Goal: Task Accomplishment & Management: Use online tool/utility

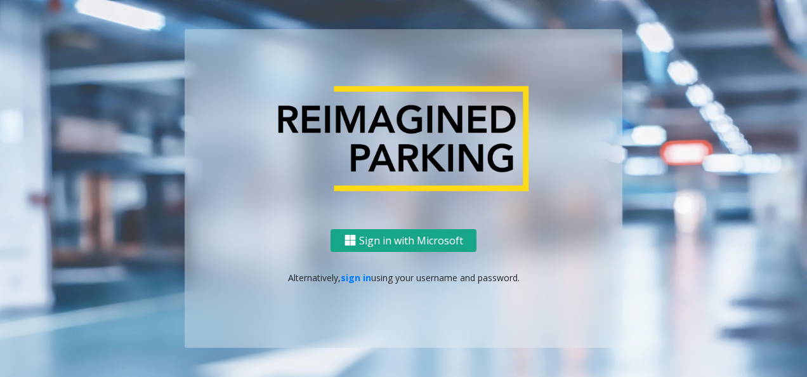
click at [433, 240] on button "Sign in with Microsoft" at bounding box center [403, 240] width 146 height 23
click at [681, 32] on div "Sign in with Microsoft Alternatively, sign in using your username and password." at bounding box center [403, 188] width 723 height 318
click at [363, 273] on link "sign in" at bounding box center [356, 277] width 30 height 12
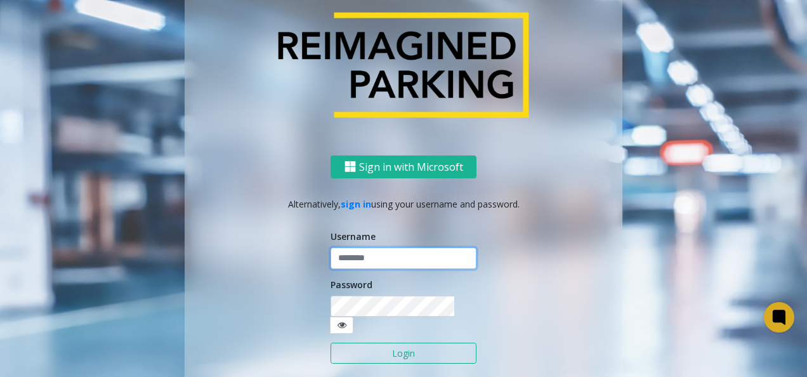
type input "*********"
click at [410, 348] on button "Login" at bounding box center [403, 353] width 146 height 22
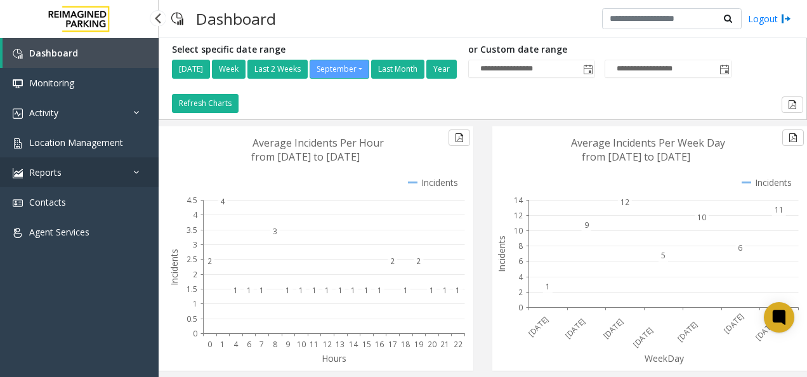
click at [90, 166] on link "Reports" at bounding box center [79, 172] width 159 height 30
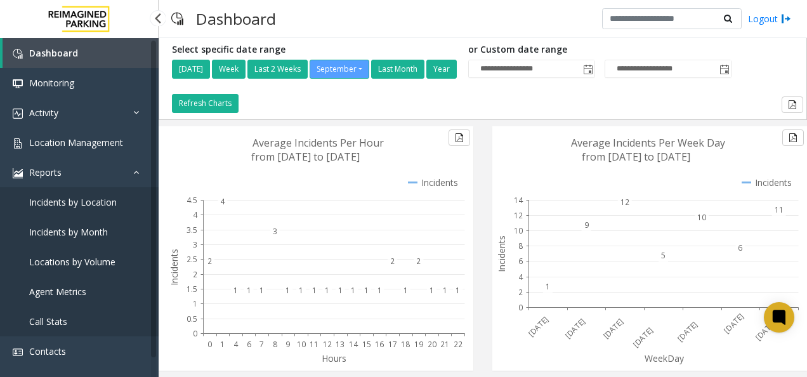
click at [82, 233] on span "Incidents by Month" at bounding box center [68, 232] width 79 height 12
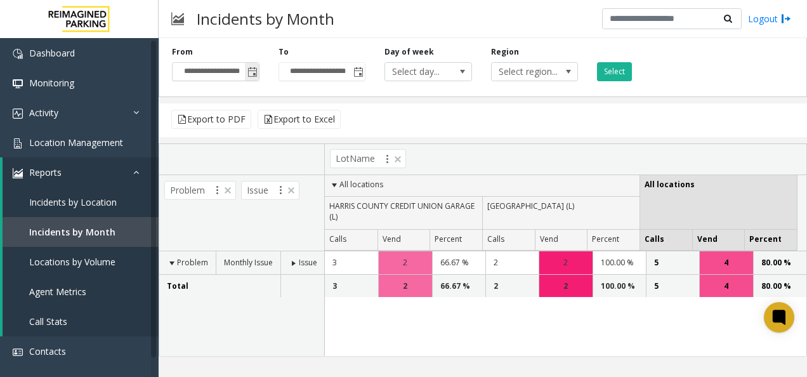
click at [251, 72] on span "Toggle popup" at bounding box center [252, 72] width 10 height 10
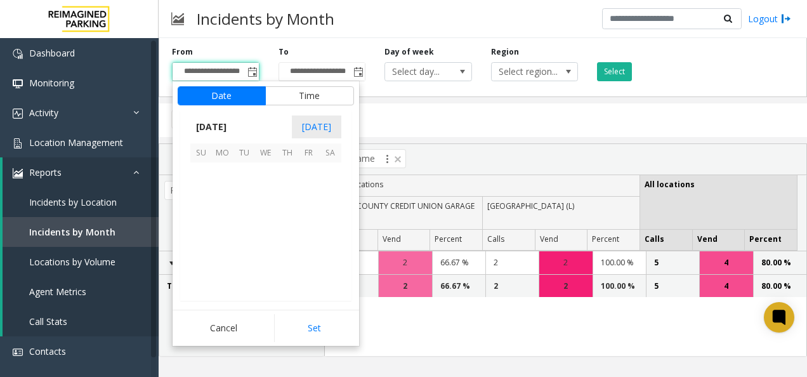
scroll to position [227609, 0]
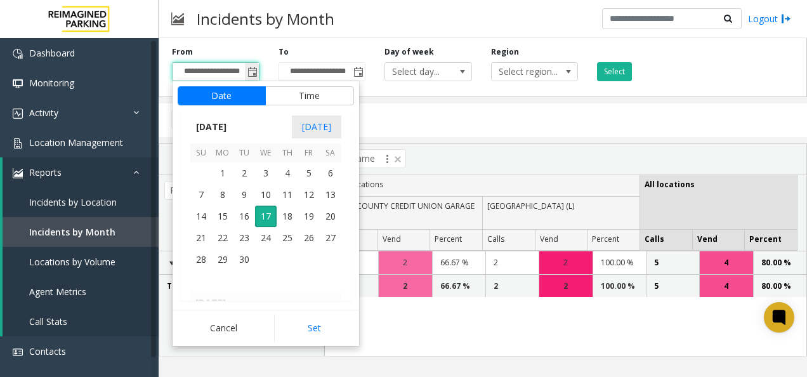
click at [250, 70] on span "Toggle popup" at bounding box center [252, 72] width 10 height 10
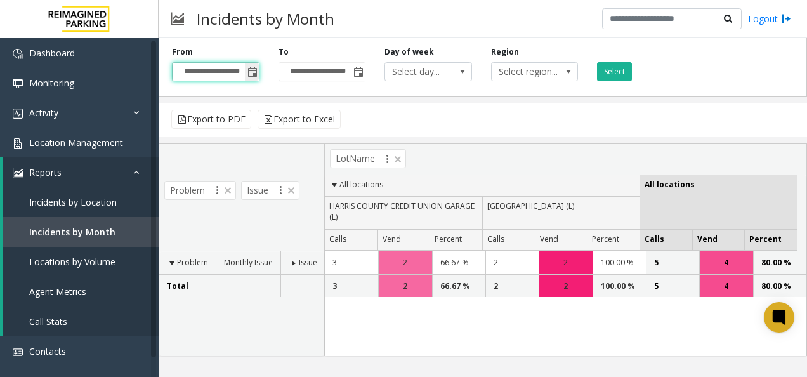
click at [254, 70] on span "Toggle popup" at bounding box center [252, 72] width 10 height 10
click at [186, 70] on input "**********" at bounding box center [215, 72] width 86 height 18
click at [250, 68] on span "Toggle popup" at bounding box center [252, 72] width 10 height 10
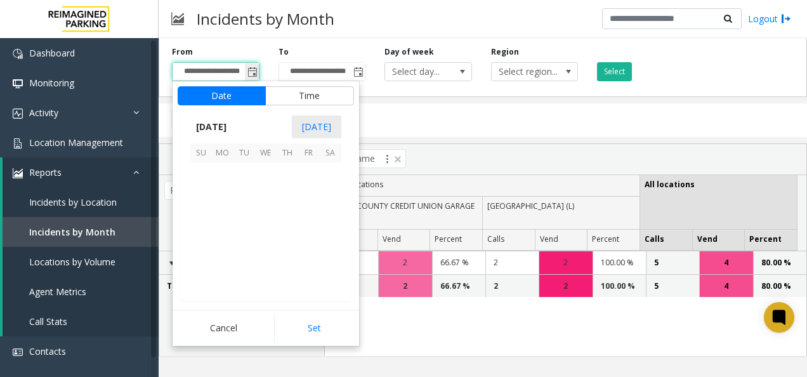
scroll to position [227609, 0]
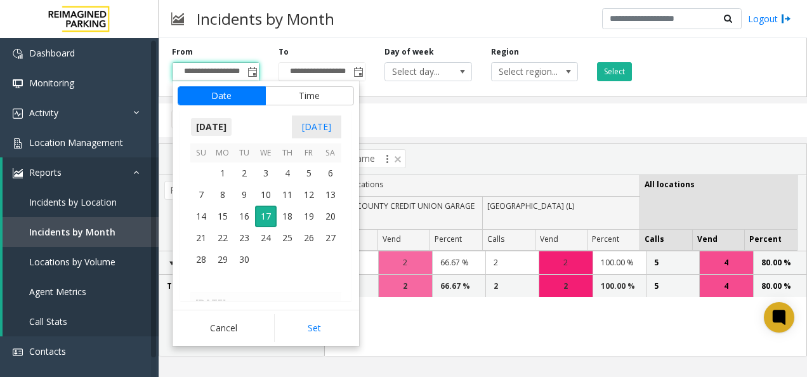
click at [221, 124] on span "[DATE]" at bounding box center [211, 126] width 42 height 19
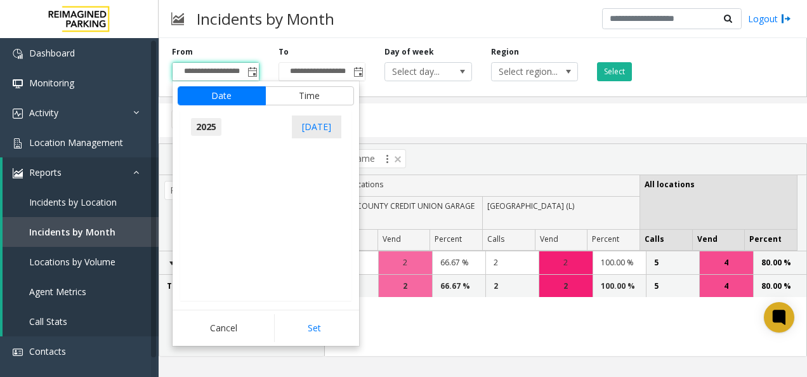
scroll to position [13538, 0]
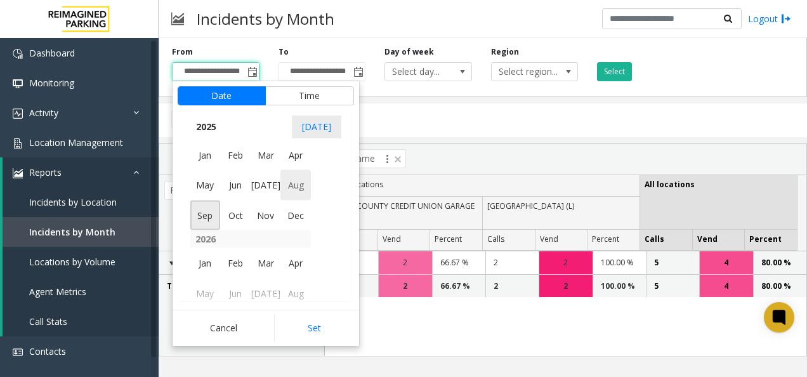
click at [288, 185] on span "Aug" at bounding box center [295, 185] width 30 height 30
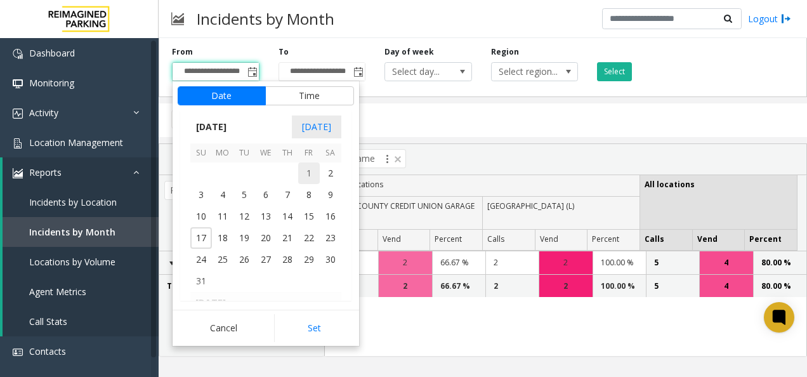
click at [304, 171] on span "1" at bounding box center [309, 173] width 22 height 22
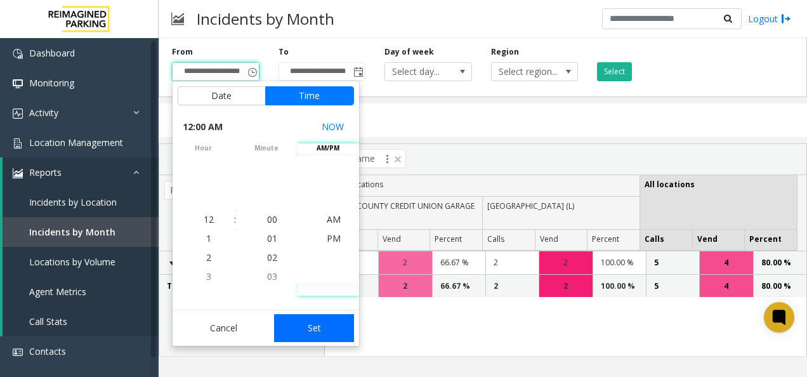
click at [322, 322] on button "Set" at bounding box center [314, 328] width 80 height 28
type input "**********"
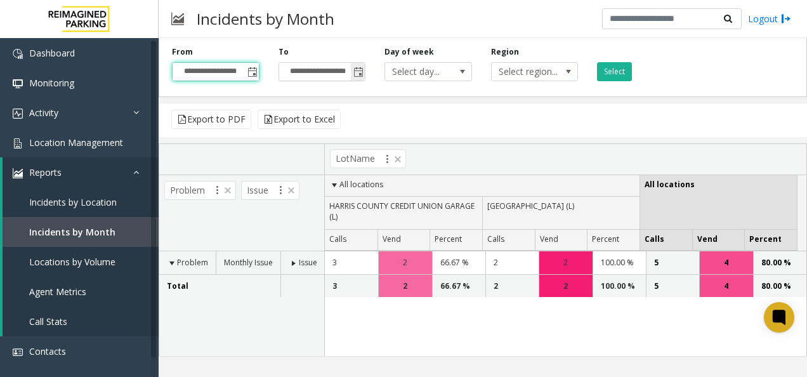
click at [357, 68] on span "Toggle popup" at bounding box center [358, 72] width 10 height 10
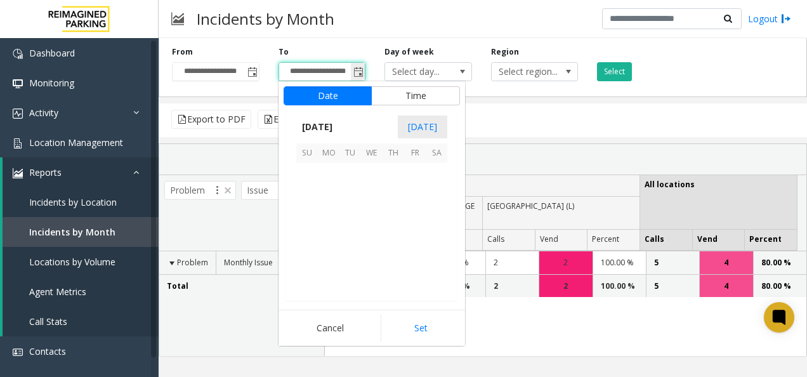
scroll to position [19, 0]
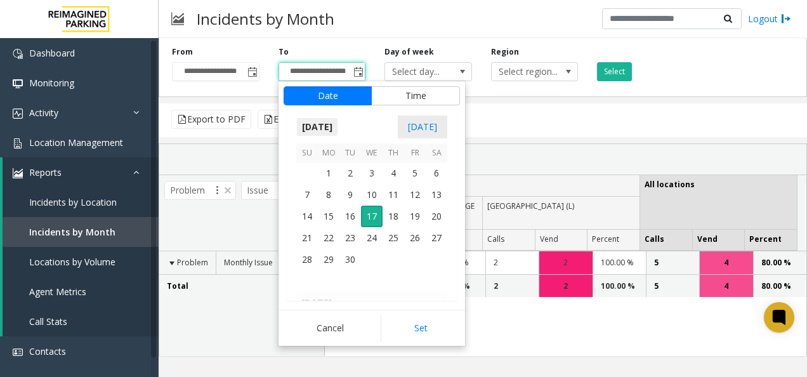
click at [331, 127] on span "[DATE]" at bounding box center [317, 126] width 42 height 19
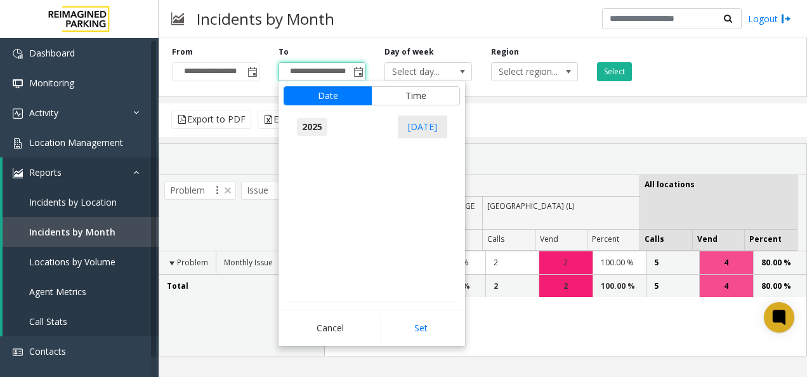
scroll to position [13538, 0]
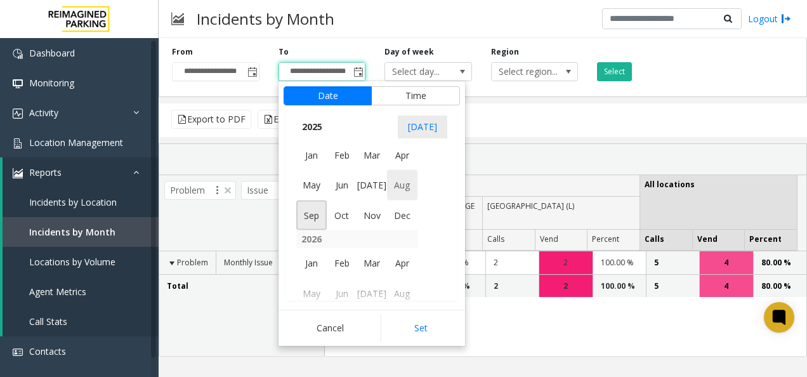
click at [406, 188] on span "Aug" at bounding box center [402, 185] width 30 height 30
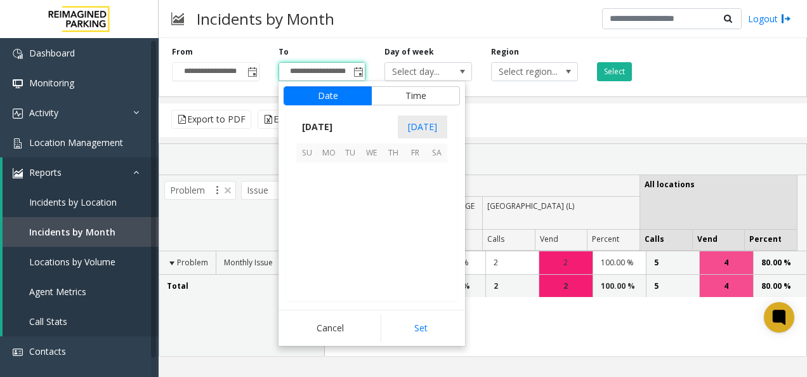
scroll to position [227458, 0]
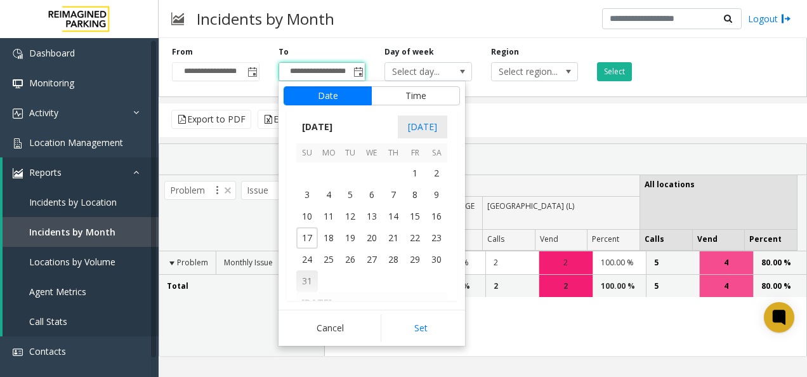
click at [309, 276] on span "31" at bounding box center [307, 281] width 22 height 22
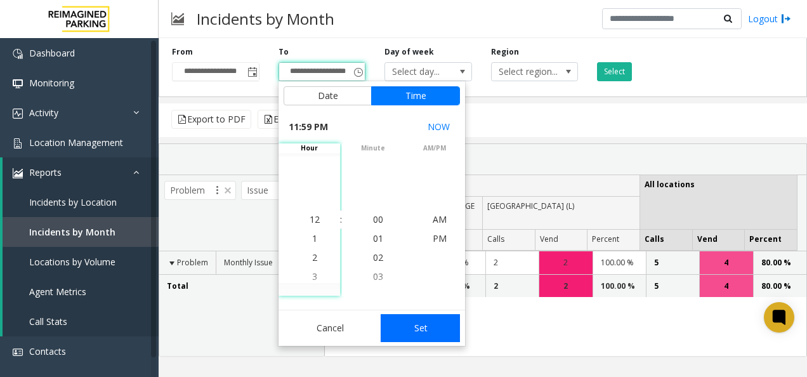
scroll to position [19, 0]
click at [419, 323] on button "Set" at bounding box center [421, 328] width 80 height 28
type input "**********"
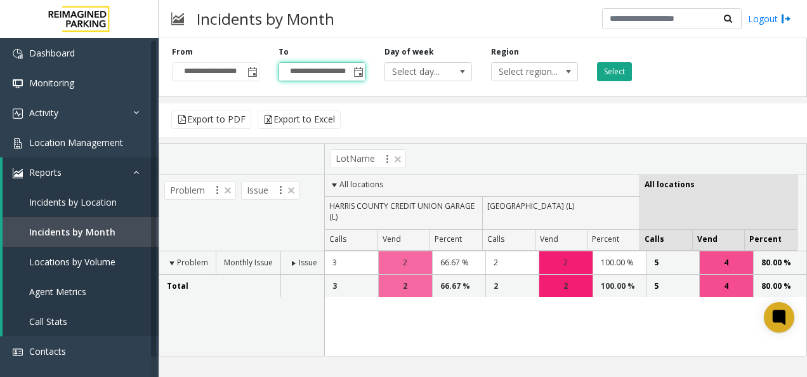
click at [610, 76] on button "Select" at bounding box center [614, 71] width 35 height 19
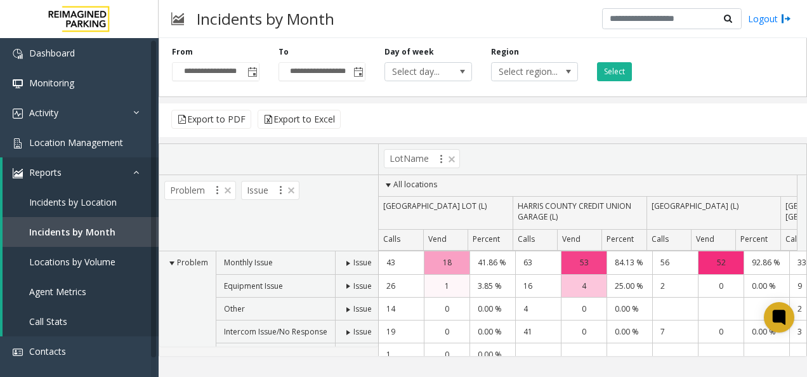
scroll to position [76, 0]
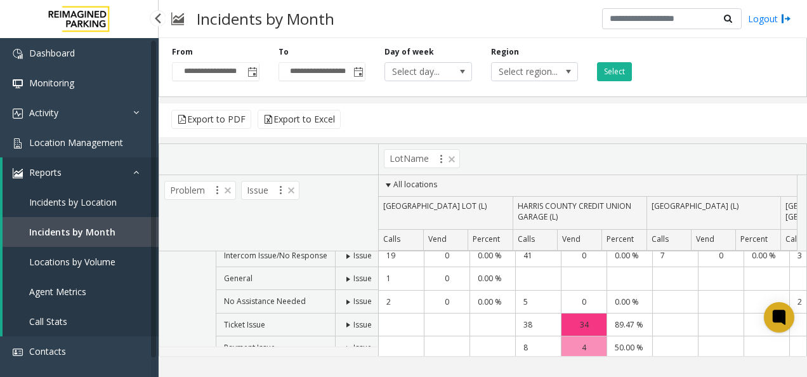
click at [73, 198] on span "Incidents by Location" at bounding box center [73, 202] width 88 height 12
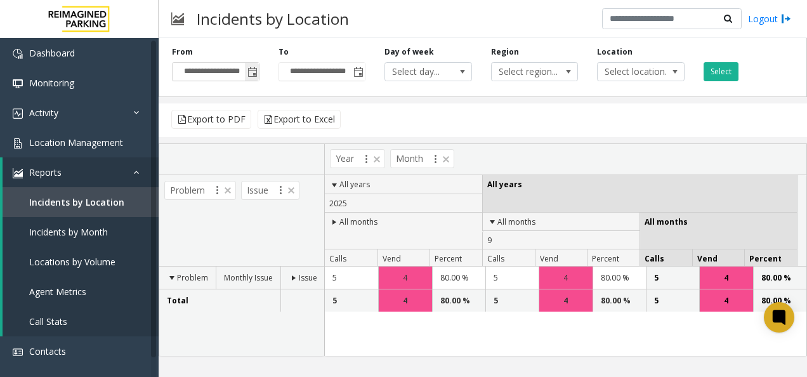
click at [254, 68] on span "Toggle popup" at bounding box center [252, 72] width 10 height 10
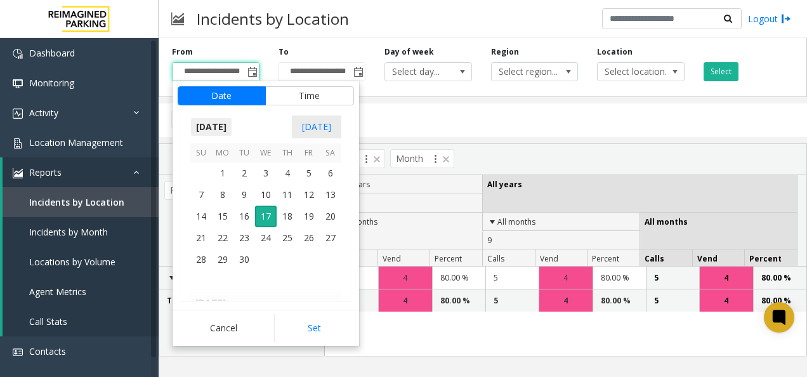
click at [218, 127] on span "[DATE]" at bounding box center [211, 126] width 42 height 19
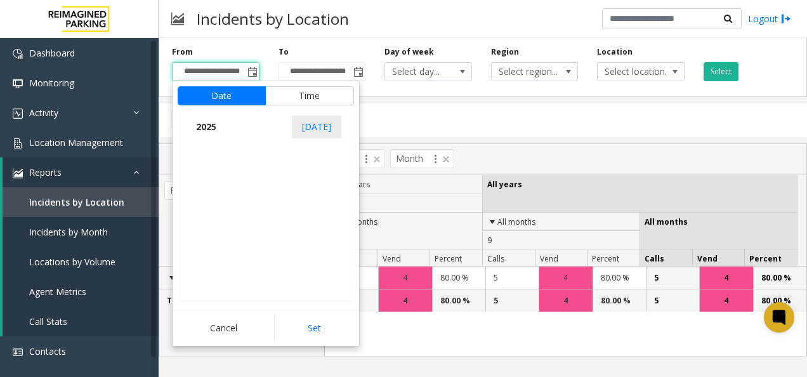
scroll to position [13538, 0]
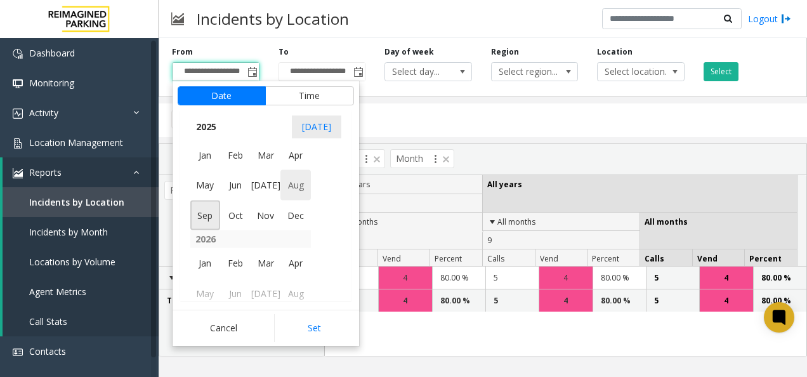
click at [294, 183] on span "Aug" at bounding box center [295, 185] width 30 height 30
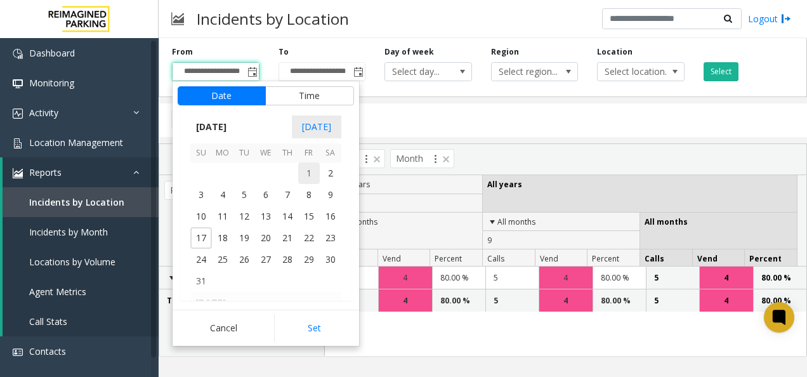
click at [304, 171] on span "1" at bounding box center [309, 173] width 22 height 22
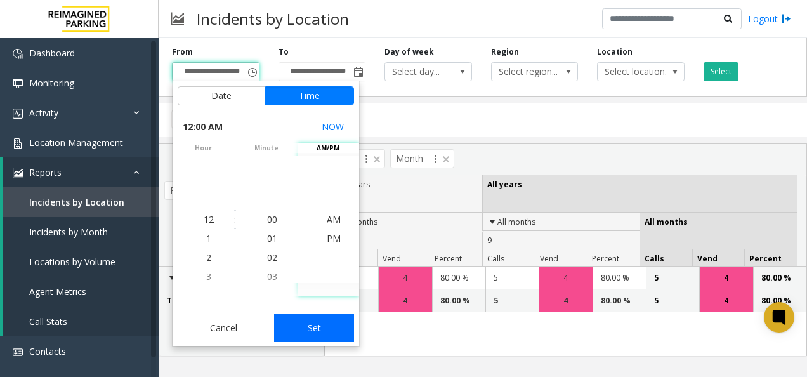
click at [316, 329] on button "Set" at bounding box center [314, 328] width 80 height 28
type input "**********"
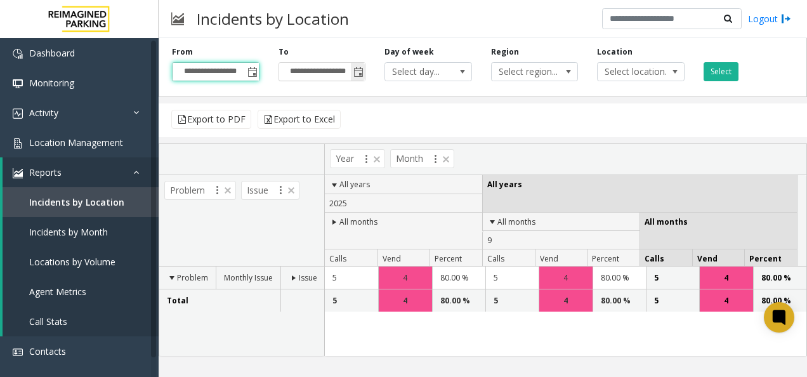
click at [354, 72] on span "Toggle popup" at bounding box center [358, 72] width 10 height 10
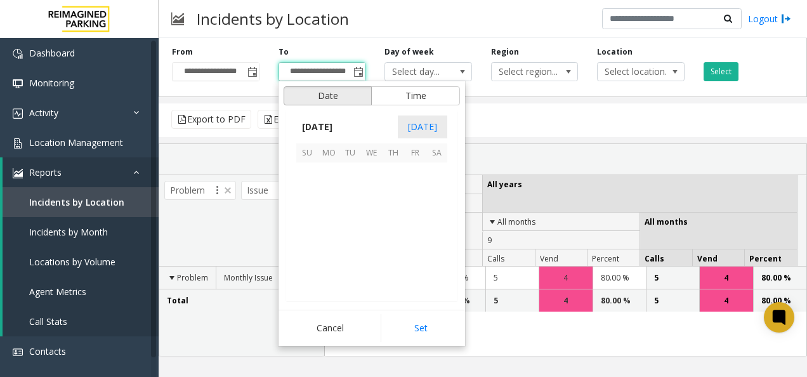
scroll to position [19, 0]
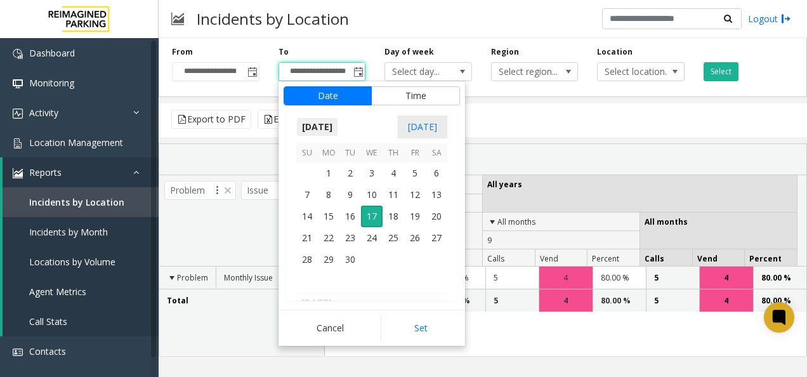
click at [333, 126] on span "[DATE]" at bounding box center [317, 126] width 42 height 19
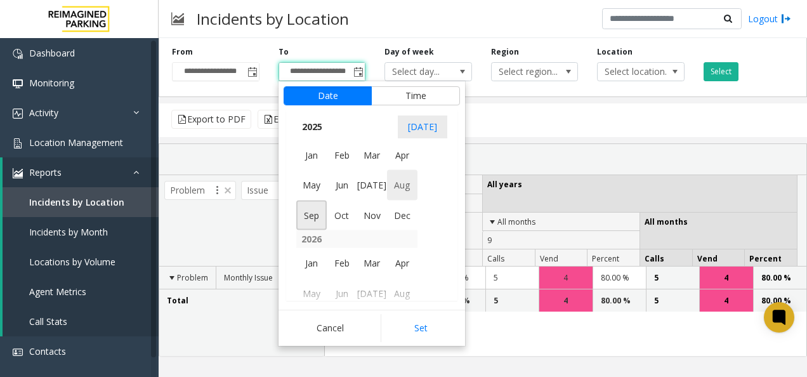
click at [403, 180] on span "Aug" at bounding box center [402, 185] width 30 height 30
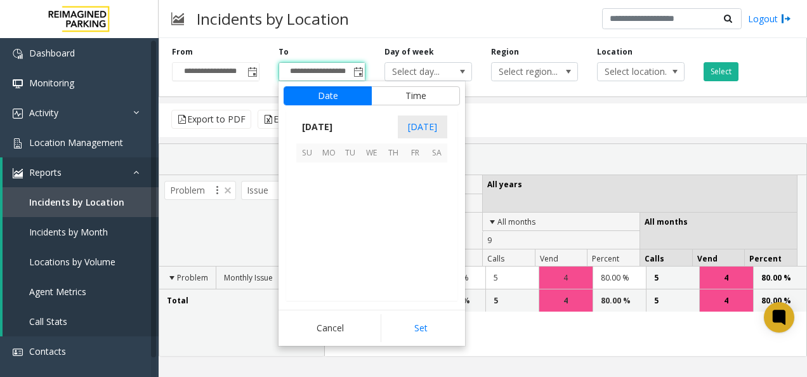
scroll to position [227458, 0]
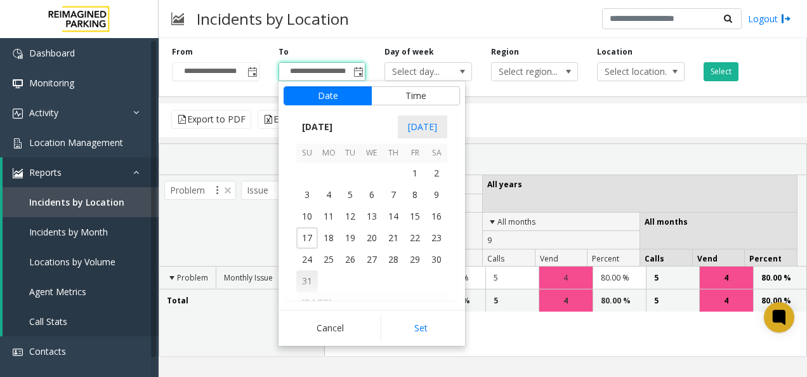
click at [308, 279] on span "31" at bounding box center [307, 281] width 22 height 22
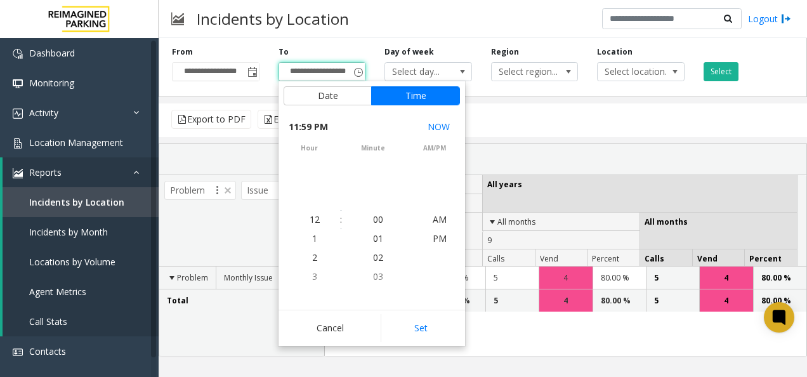
scroll to position [19, 0]
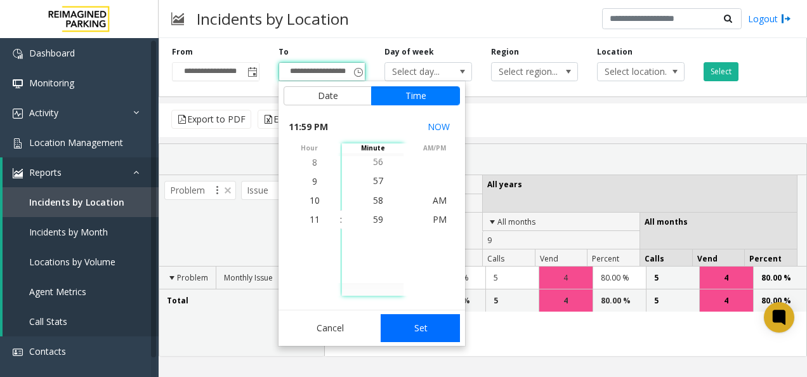
click at [421, 321] on button "Set" at bounding box center [421, 328] width 80 height 28
type input "**********"
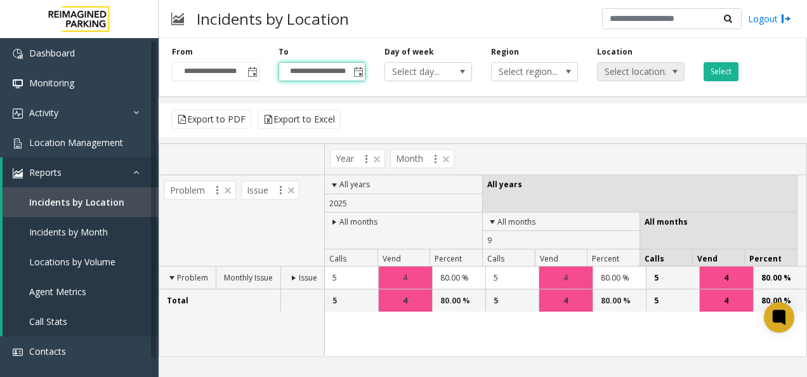
click at [671, 68] on span at bounding box center [675, 72] width 10 height 10
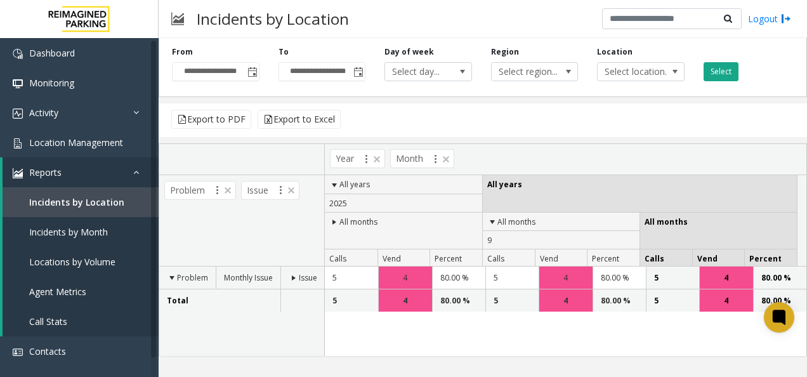
click at [717, 68] on button "Select" at bounding box center [720, 71] width 35 height 19
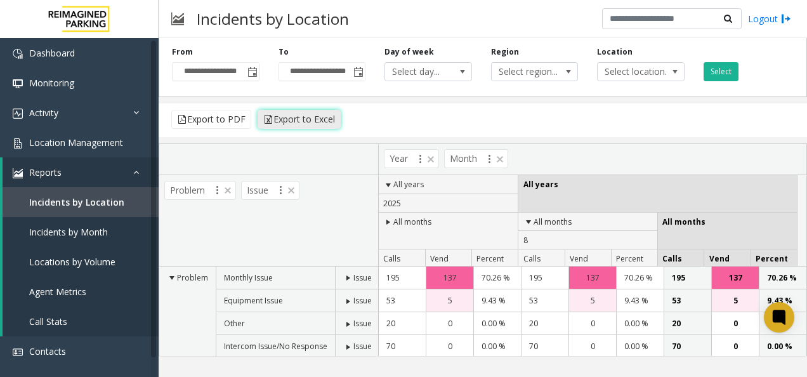
click at [303, 120] on button "Export to Excel" at bounding box center [298, 119] width 83 height 19
click at [61, 233] on span "Incidents by Month" at bounding box center [68, 232] width 79 height 12
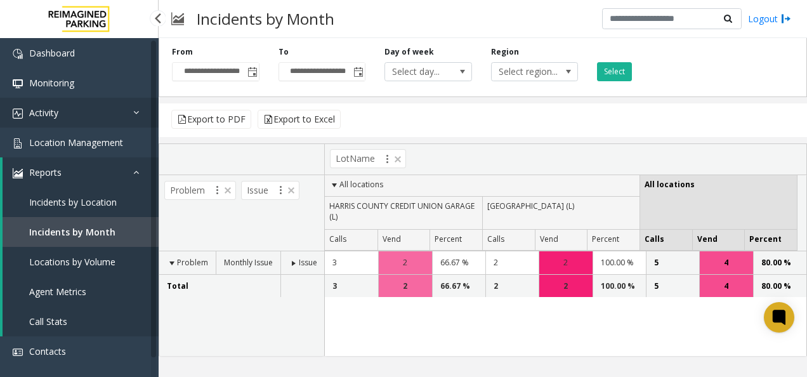
click at [54, 110] on span "Activity" at bounding box center [43, 113] width 29 height 12
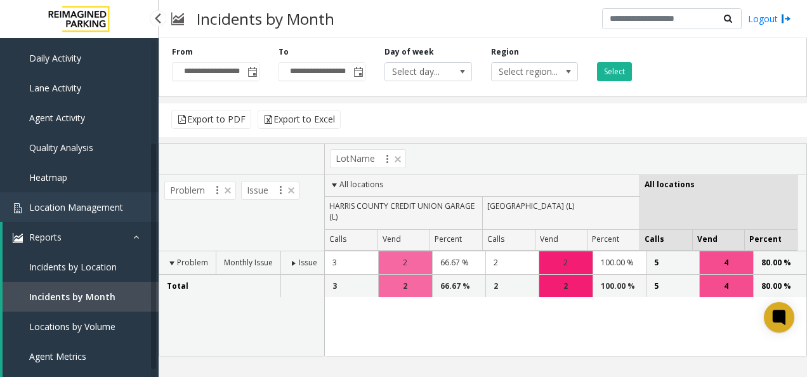
scroll to position [169, 0]
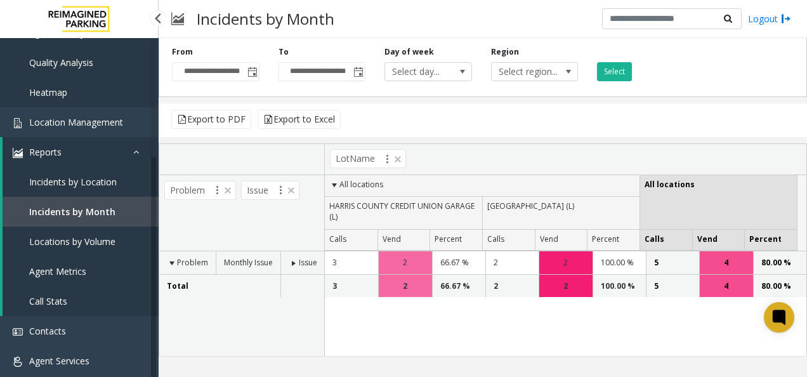
click at [51, 301] on span "Call Stats" at bounding box center [48, 301] width 38 height 12
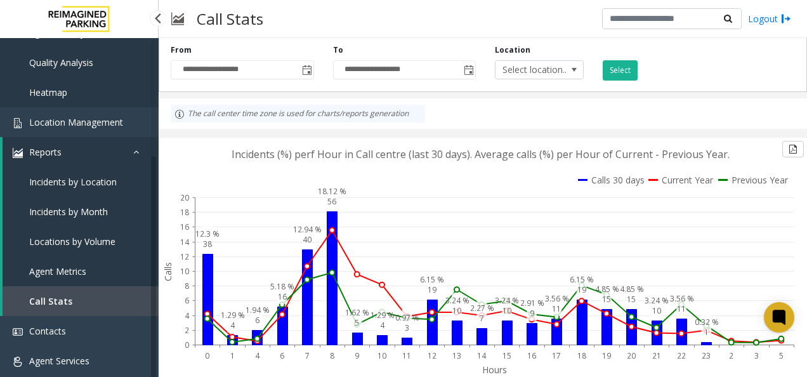
click at [72, 240] on span "Locations by Volume" at bounding box center [72, 241] width 86 height 12
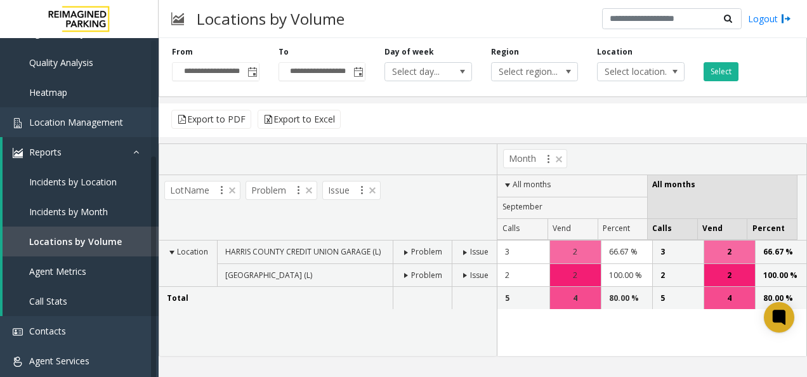
click at [530, 183] on th "All months" at bounding box center [572, 186] width 150 height 22
click at [506, 186] on span at bounding box center [507, 185] width 10 height 10
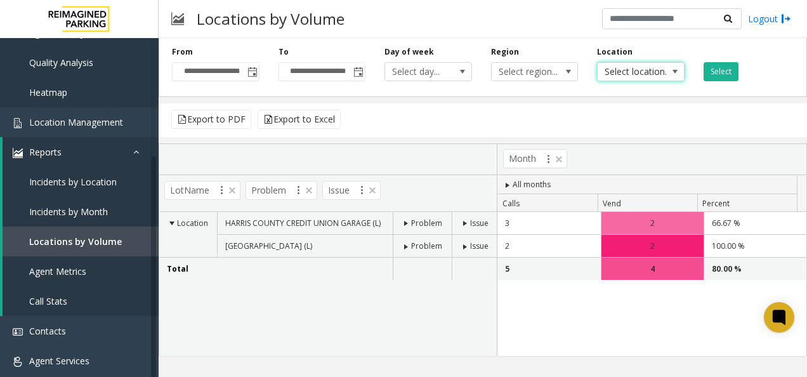
click at [673, 71] on span at bounding box center [675, 72] width 10 height 10
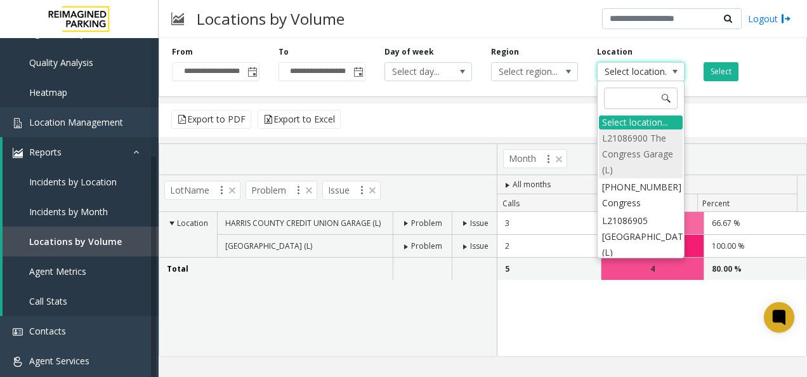
click at [633, 137] on li "L21086900 The Congress Garage (L)" at bounding box center [641, 153] width 84 height 49
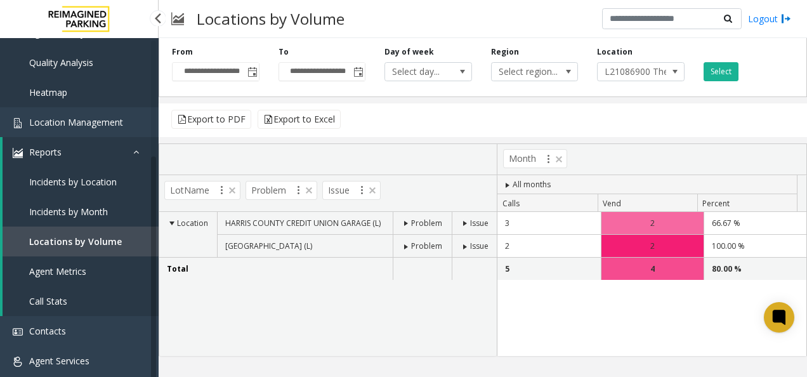
click at [63, 297] on span "Call Stats" at bounding box center [48, 301] width 38 height 12
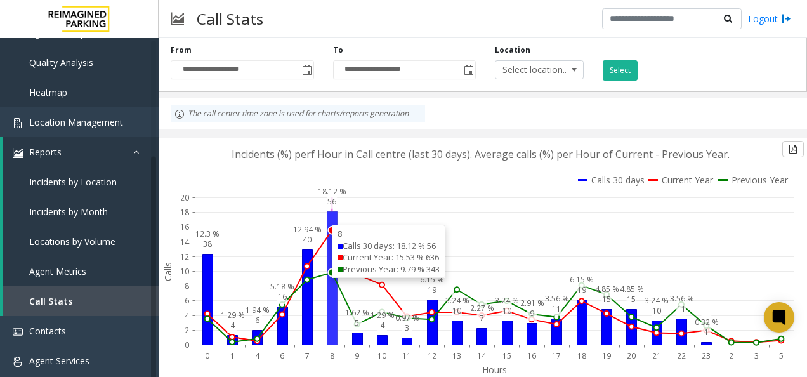
click at [334, 227] on div "8 Calls 30 days: 18.12 % 56 Current Year: 15.53 % 636 Previous Year: 9.79 % 343" at bounding box center [389, 250] width 114 height 53
click at [330, 228] on circle at bounding box center [332, 230] width 8 height 8
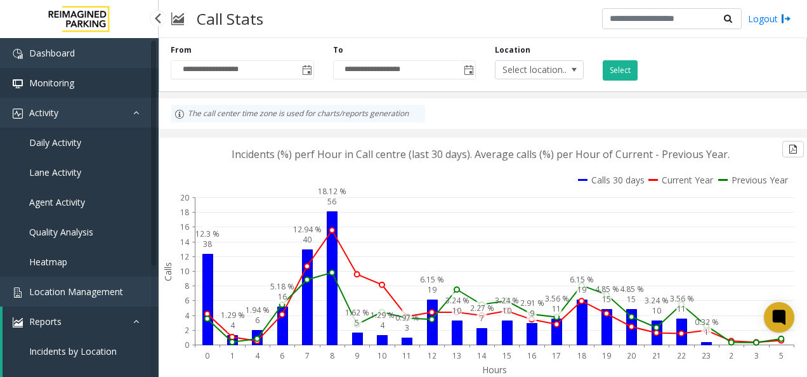
click at [60, 86] on span "Monitoring" at bounding box center [51, 83] width 45 height 12
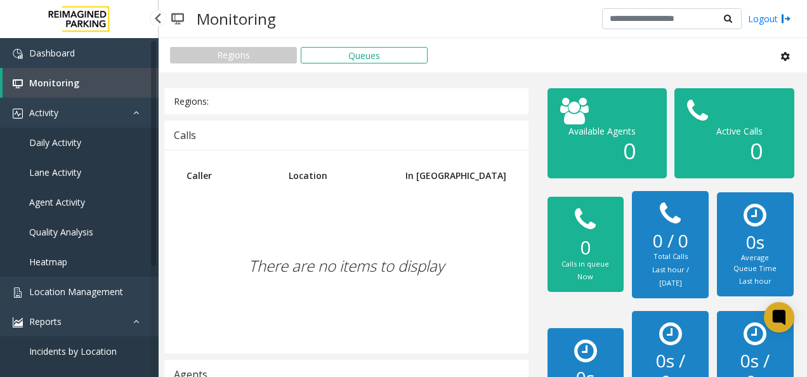
click at [75, 136] on link "Daily Activity" at bounding box center [79, 142] width 159 height 30
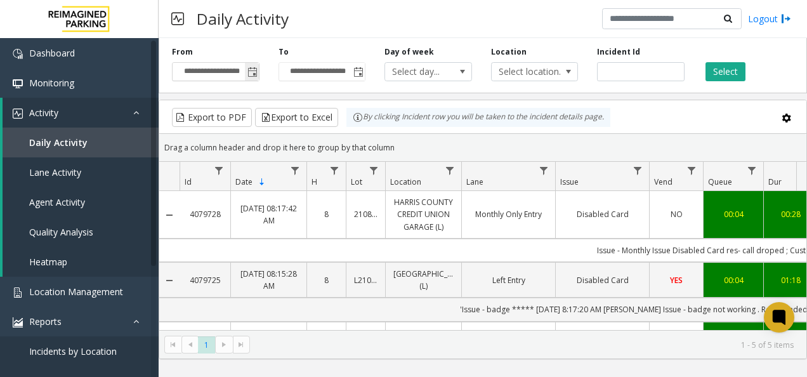
click at [254, 68] on span "Toggle popup" at bounding box center [252, 72] width 10 height 10
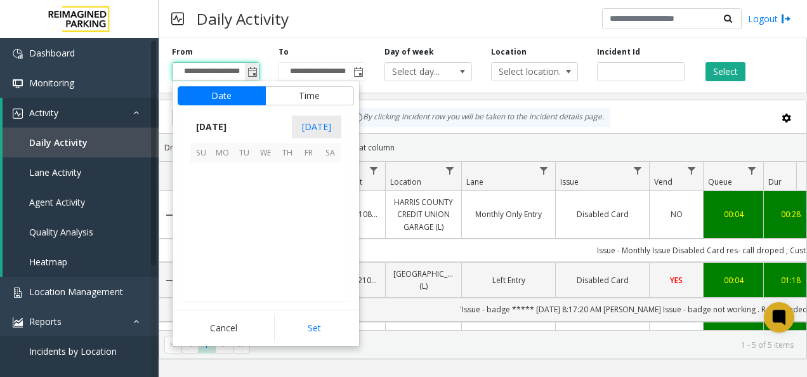
scroll to position [227609, 0]
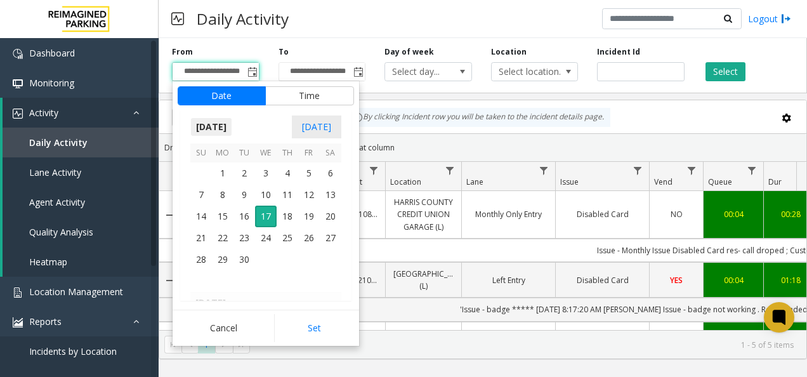
click at [221, 121] on span "[DATE]" at bounding box center [211, 126] width 42 height 19
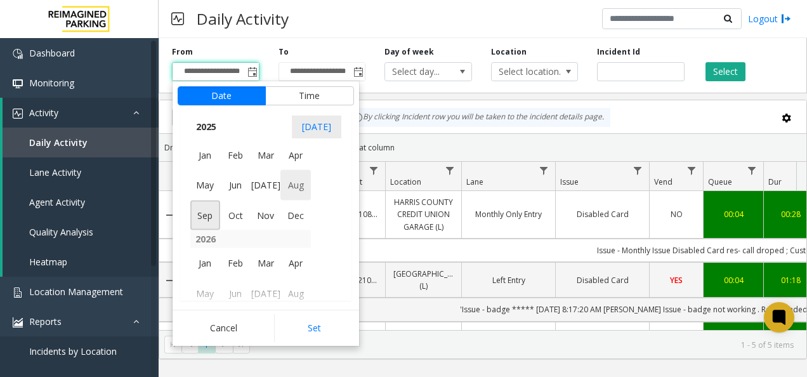
click at [288, 185] on span "Aug" at bounding box center [295, 185] width 30 height 30
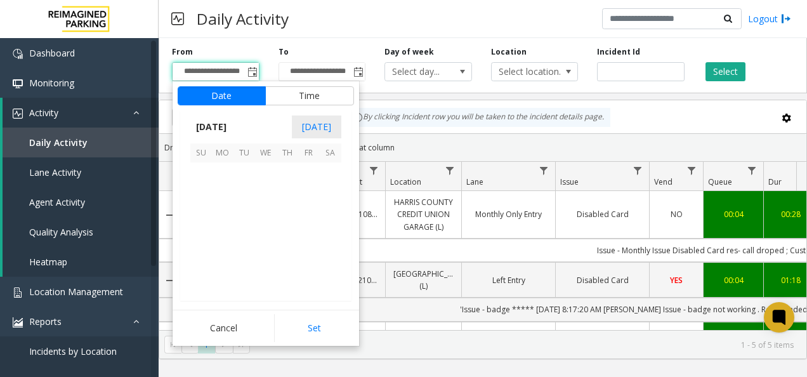
scroll to position [227458, 0]
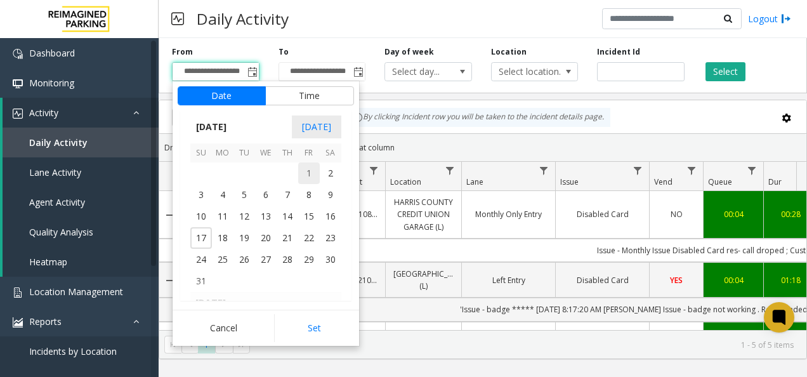
click at [308, 174] on span "1" at bounding box center [309, 173] width 22 height 22
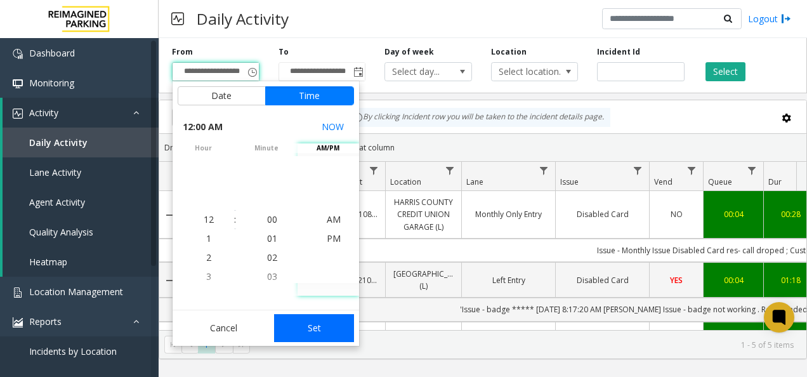
click at [325, 326] on button "Set" at bounding box center [314, 328] width 80 height 28
type input "**********"
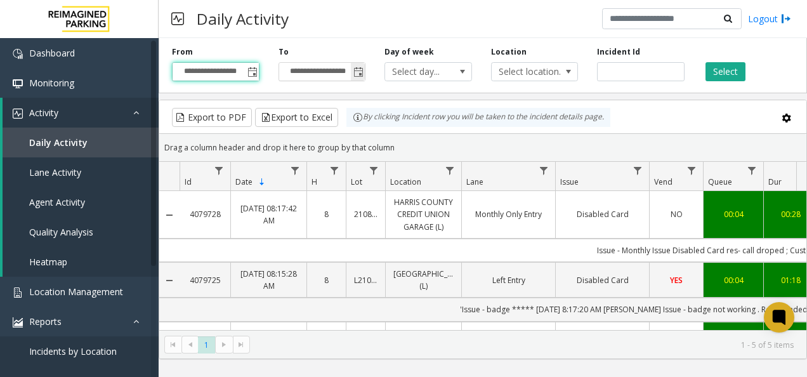
click at [356, 66] on span "Toggle popup" at bounding box center [358, 72] width 14 height 20
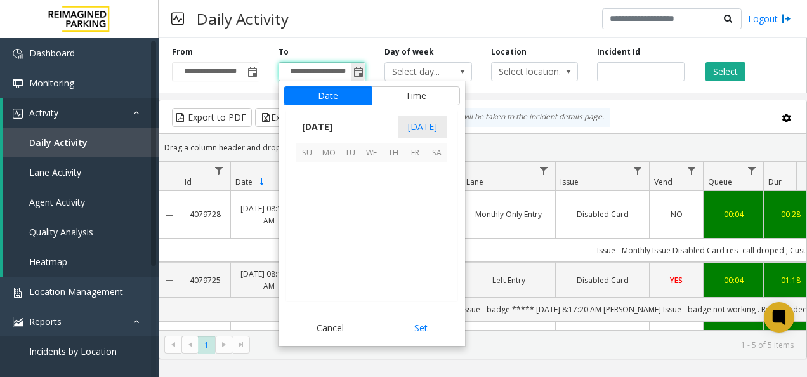
scroll to position [19, 0]
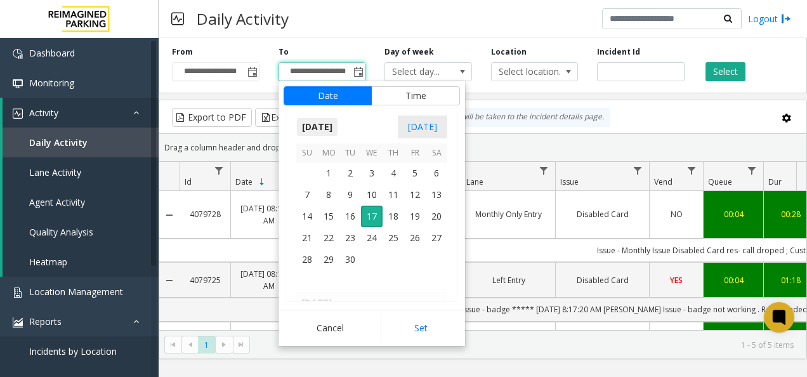
click at [338, 124] on span "[DATE]" at bounding box center [317, 126] width 42 height 19
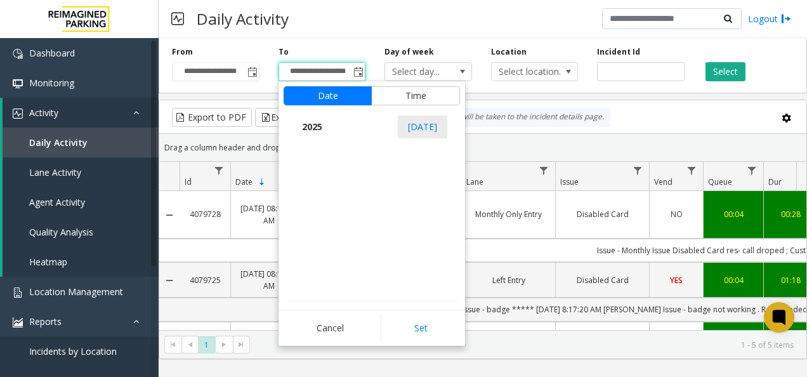
scroll to position [13538, 0]
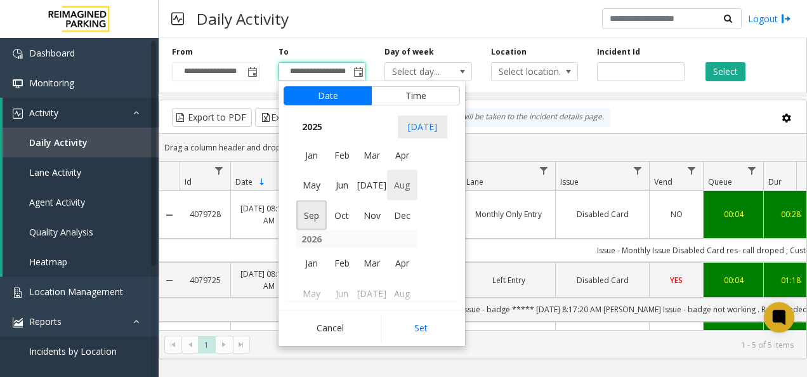
click at [398, 190] on span "Aug" at bounding box center [402, 185] width 30 height 30
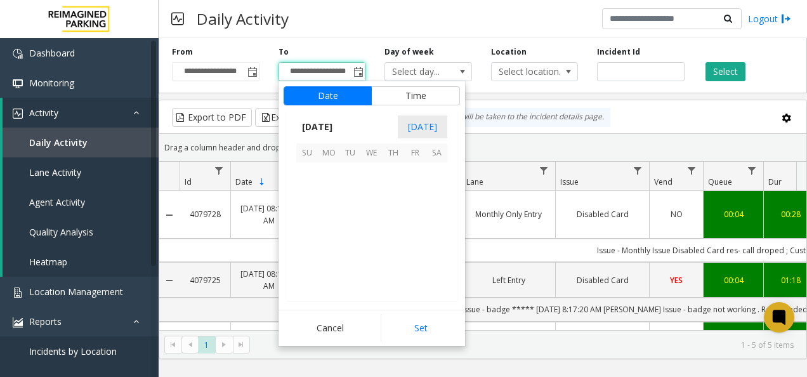
scroll to position [227458, 0]
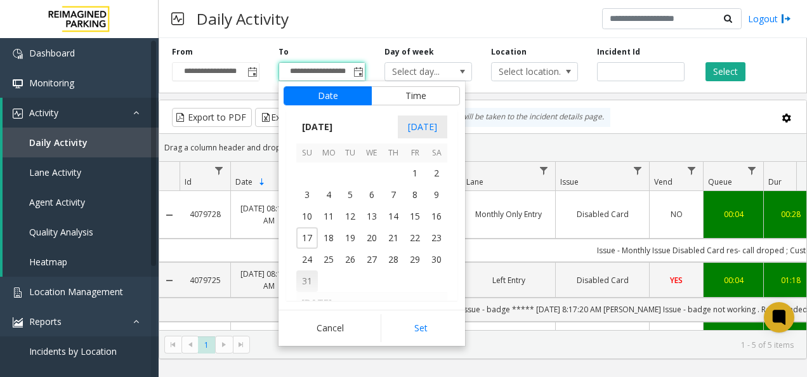
click at [307, 282] on span "31" at bounding box center [307, 281] width 22 height 22
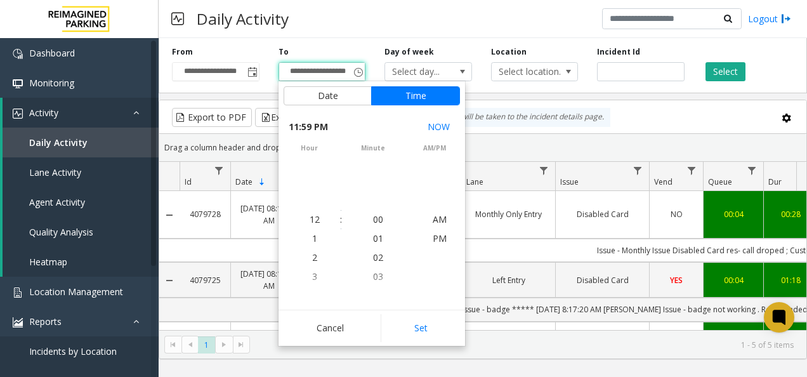
scroll to position [19, 0]
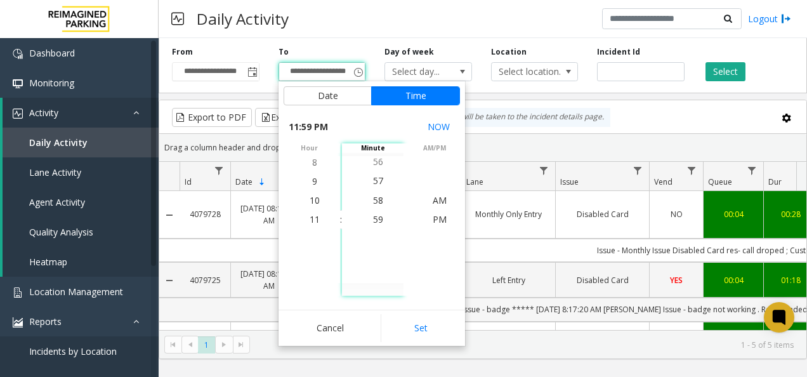
click at [425, 323] on button "Set" at bounding box center [421, 328] width 80 height 28
type input "**********"
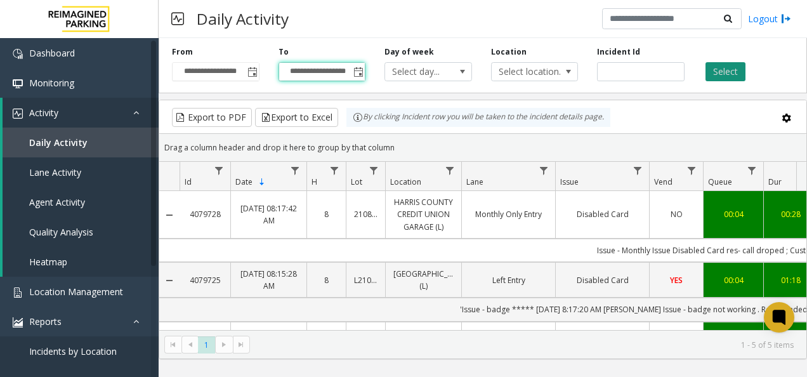
click at [735, 69] on button "Select" at bounding box center [725, 71] width 40 height 19
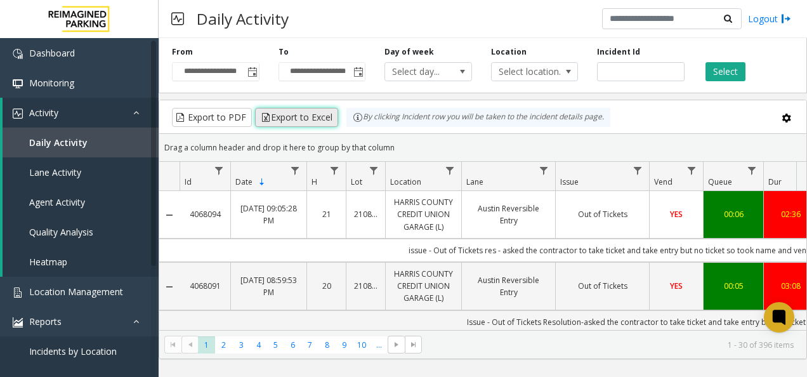
click at [301, 117] on button "Export to Excel" at bounding box center [296, 117] width 83 height 19
click at [252, 70] on span "Toggle popup" at bounding box center [252, 72] width 10 height 10
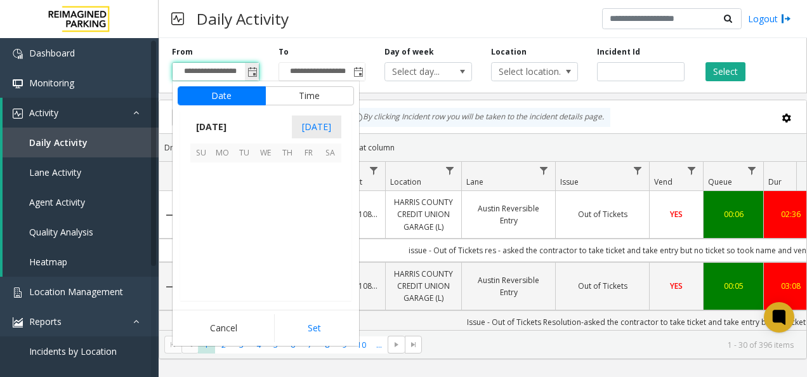
scroll to position [227609, 0]
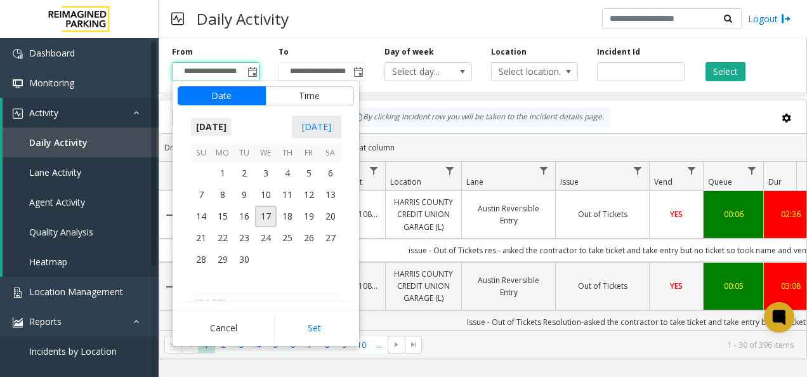
click at [226, 129] on span "[DATE]" at bounding box center [211, 126] width 42 height 19
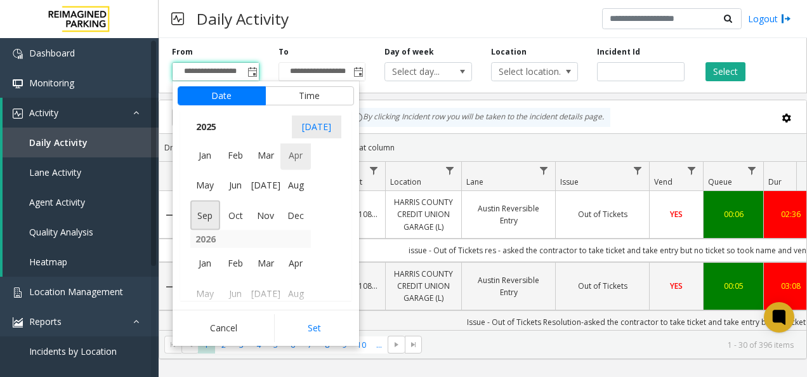
click at [266, 179] on span "[DATE]" at bounding box center [266, 185] width 30 height 30
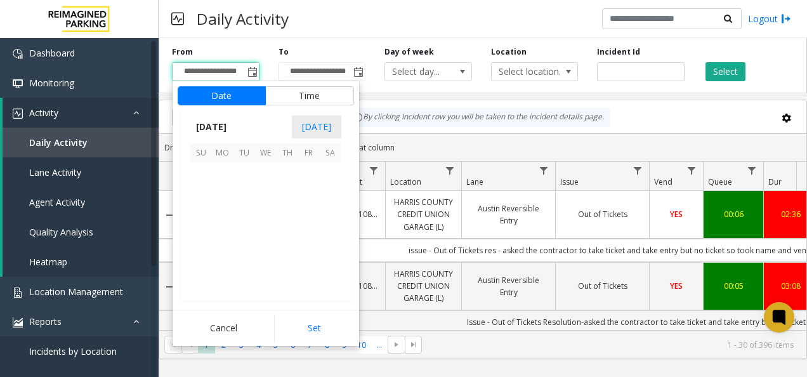
scroll to position [227307, 0]
click at [245, 165] on span "1" at bounding box center [244, 173] width 22 height 22
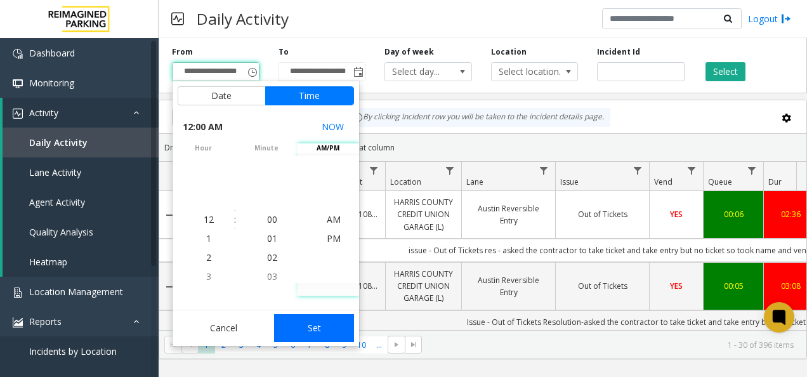
click at [320, 322] on button "Set" at bounding box center [314, 328] width 80 height 28
type input "**********"
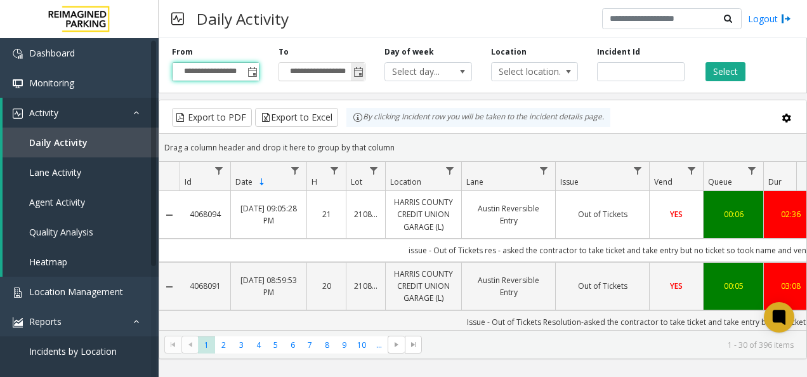
click at [353, 70] on span "Toggle popup" at bounding box center [358, 72] width 10 height 10
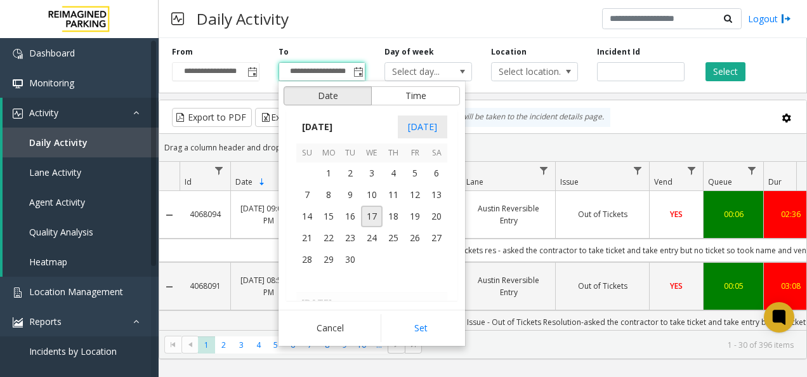
scroll to position [19, 0]
click at [335, 125] on span "[DATE]" at bounding box center [317, 126] width 42 height 19
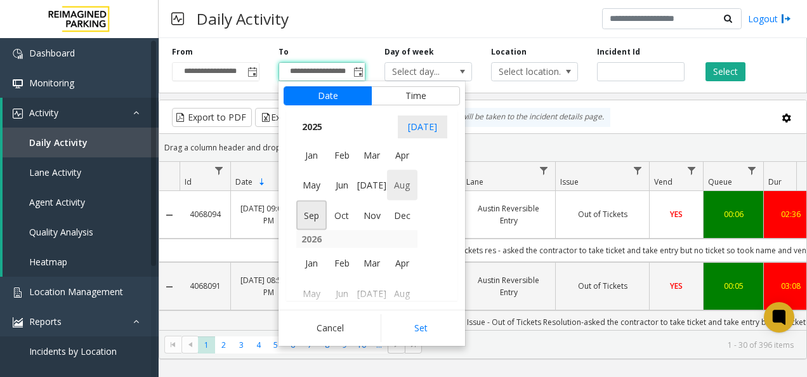
click at [373, 185] on span "[DATE]" at bounding box center [371, 185] width 30 height 30
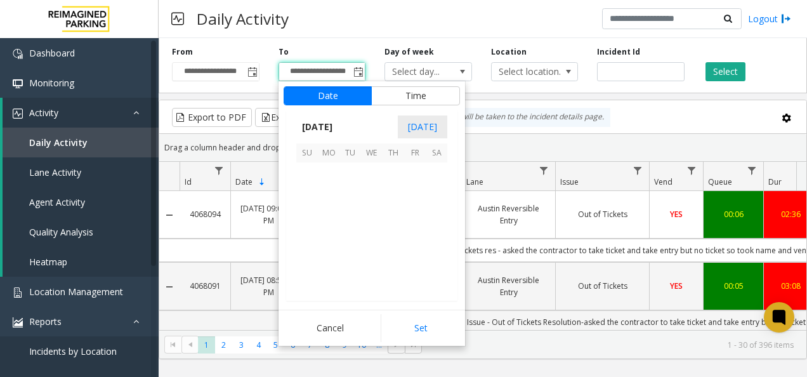
scroll to position [227307, 0]
click at [392, 262] on span "31" at bounding box center [393, 260] width 22 height 22
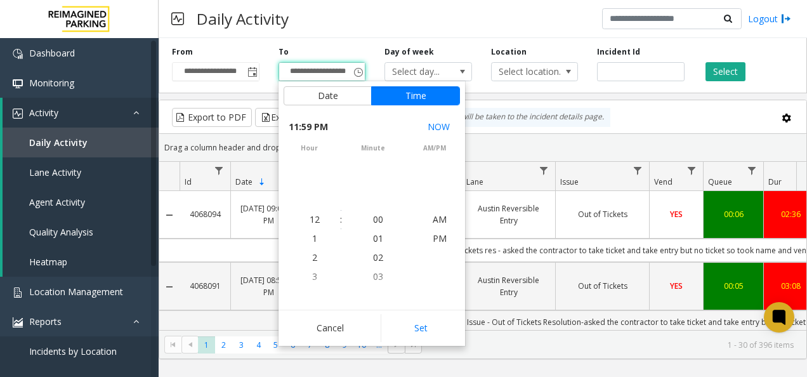
scroll to position [19, 0]
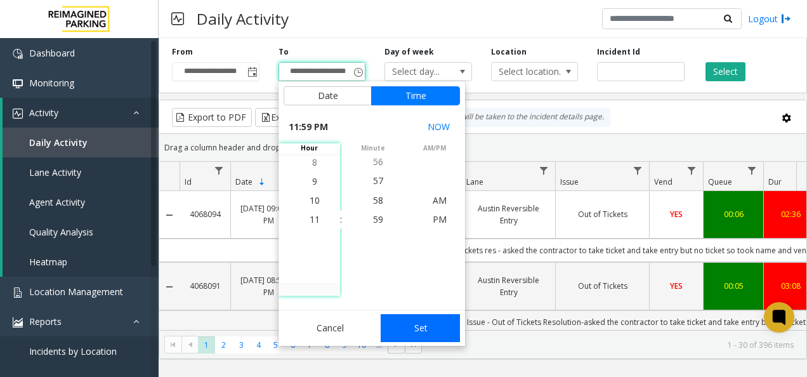
click at [413, 325] on button "Set" at bounding box center [421, 328] width 80 height 28
type input "**********"
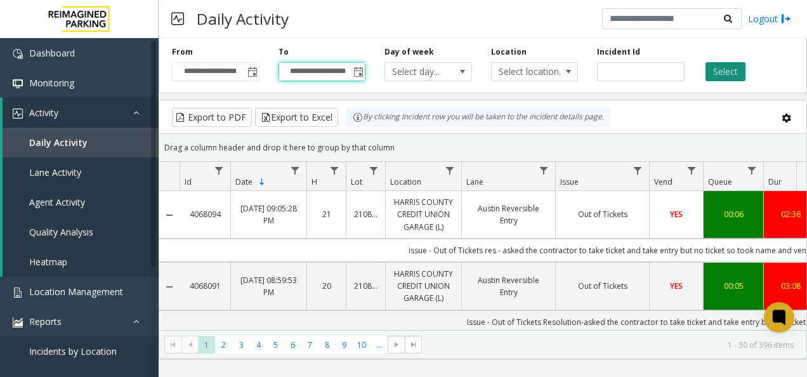
click at [729, 67] on button "Select" at bounding box center [725, 71] width 40 height 19
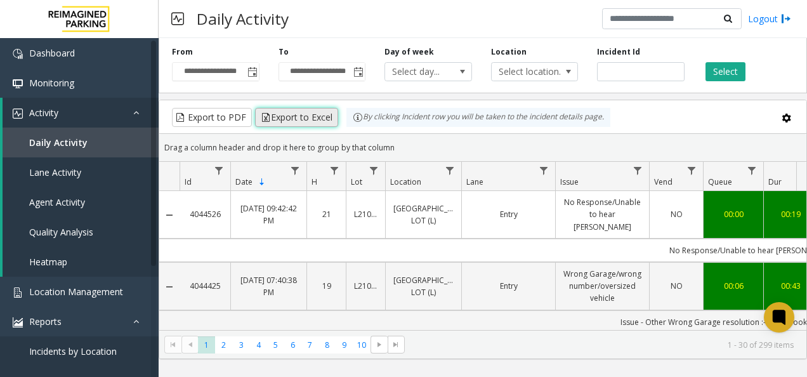
click at [285, 115] on button "Export to Excel" at bounding box center [296, 117] width 83 height 19
